Goal: Book appointment/travel/reservation

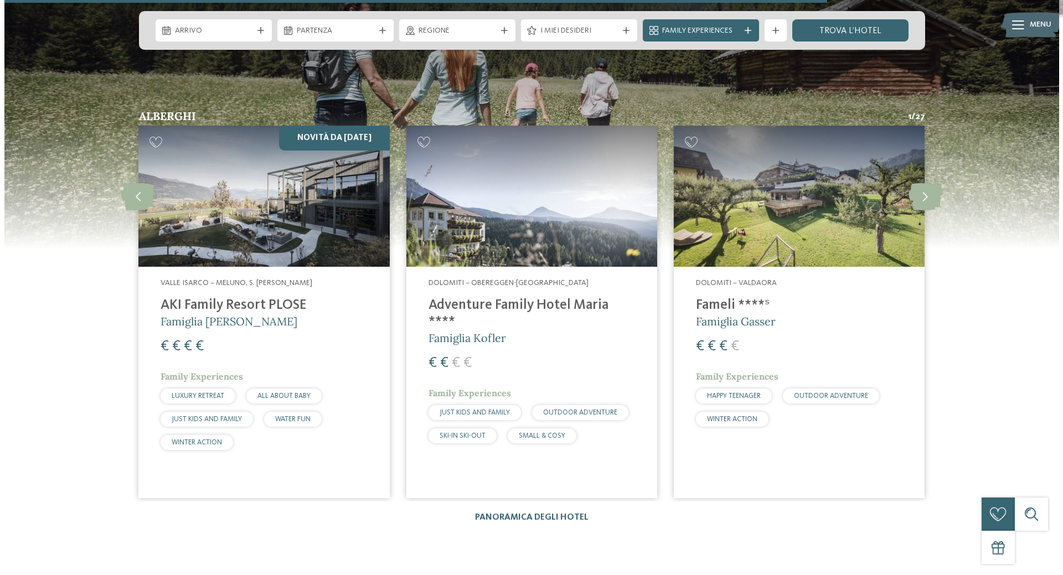
scroll to position [1494, 0]
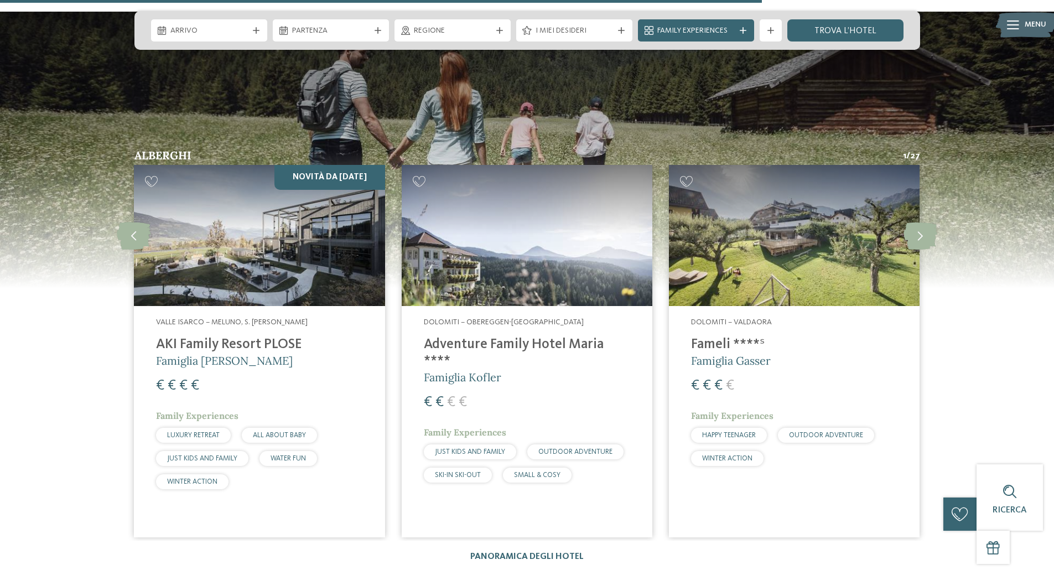
click at [715, 354] on span "Famiglia Gasser" at bounding box center [731, 361] width 80 height 14
click at [256, 336] on h4 "AKI Family Resort PLOSE" at bounding box center [259, 344] width 206 height 17
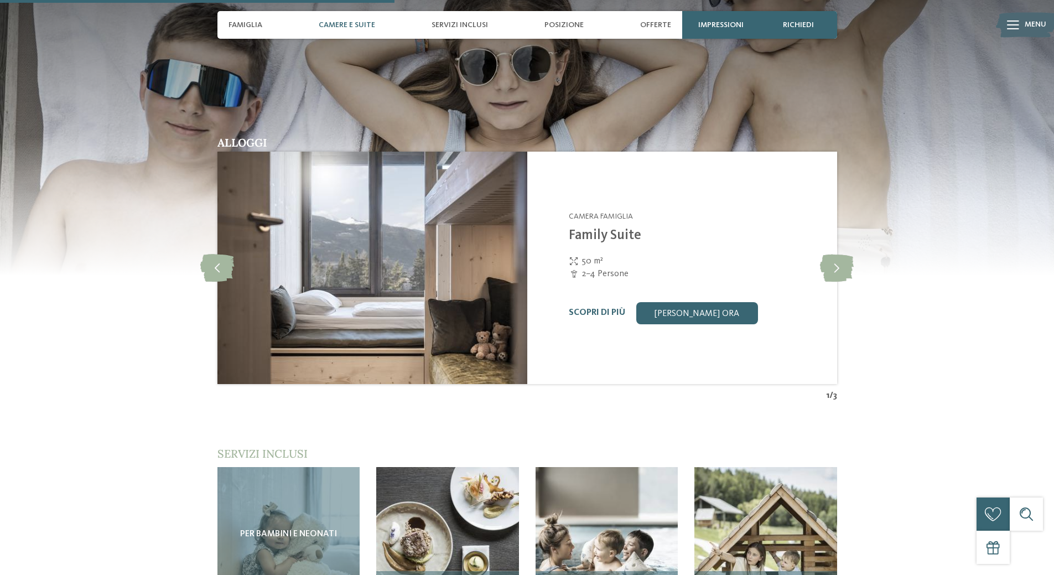
scroll to position [1218, 0]
